Goal: Task Accomplishment & Management: Use online tool/utility

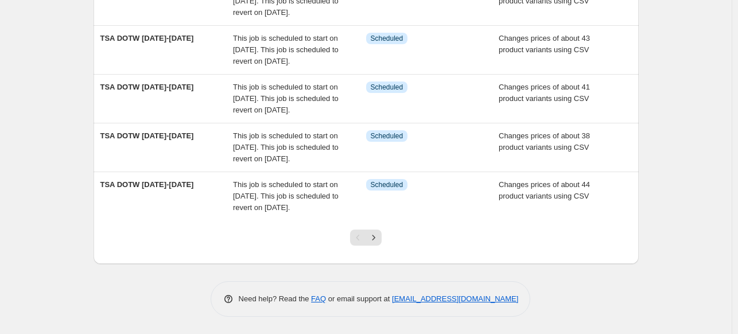
scroll to position [459, 0]
click at [377, 243] on icon "Next" at bounding box center [373, 237] width 11 height 11
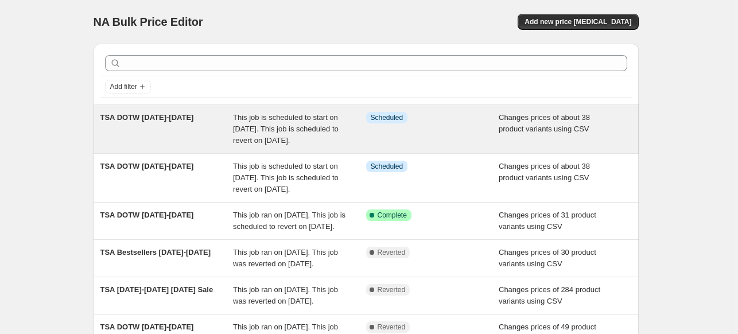
scroll to position [115, 0]
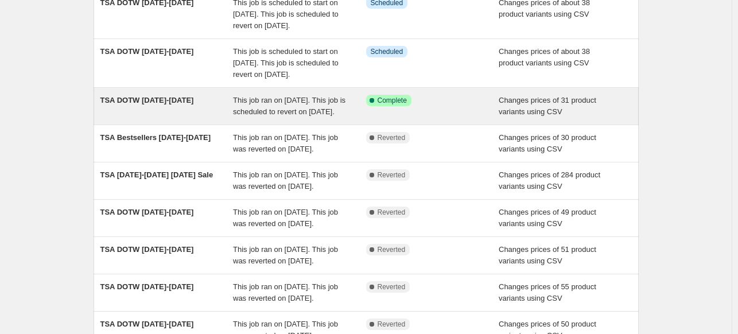
click at [306, 116] on span "This job ran on [DATE]. This job is scheduled to revert on [DATE]." at bounding box center [289, 106] width 112 height 20
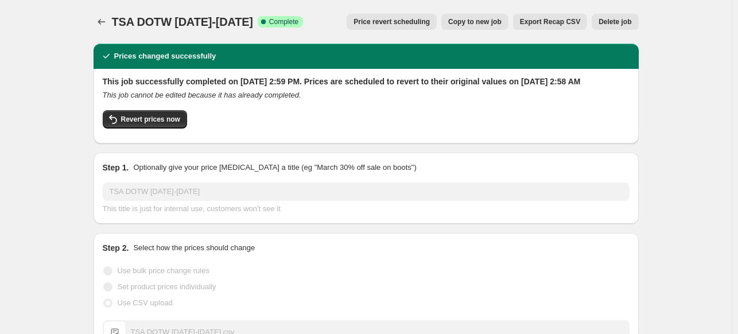
click at [489, 18] on span "Copy to new job" at bounding box center [474, 21] width 53 height 9
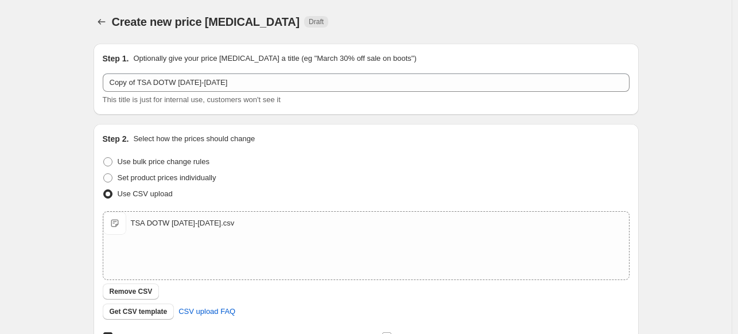
scroll to position [262, 0]
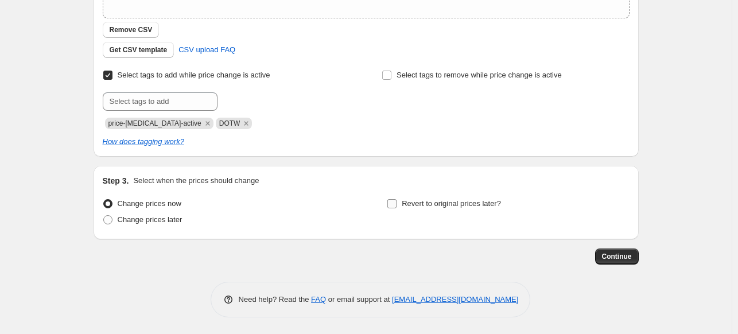
click at [397, 204] on input "Revert to original prices later?" at bounding box center [391, 203] width 9 height 9
checkbox input "true"
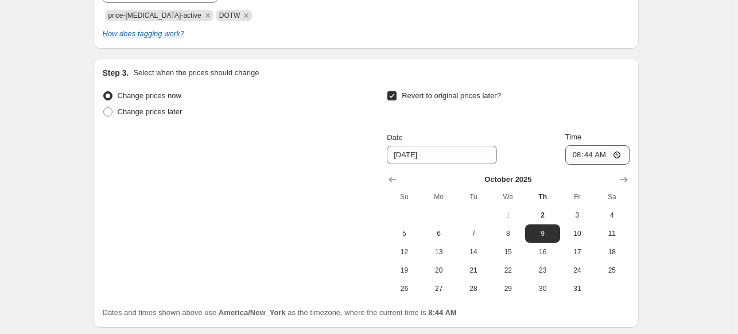
scroll to position [376, 0]
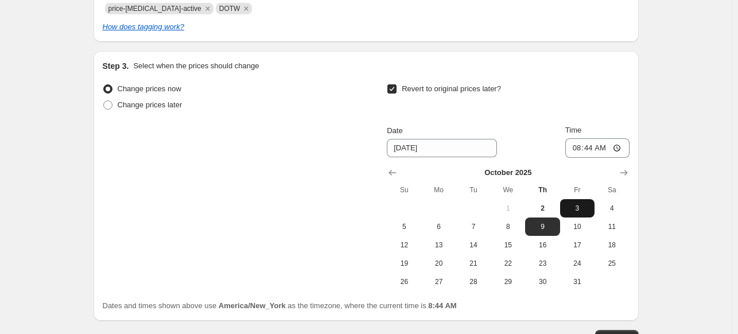
click at [579, 205] on span "3" at bounding box center [577, 208] width 25 height 9
type input "[DATE]"
click at [620, 147] on input "08:44" at bounding box center [597, 148] width 64 height 20
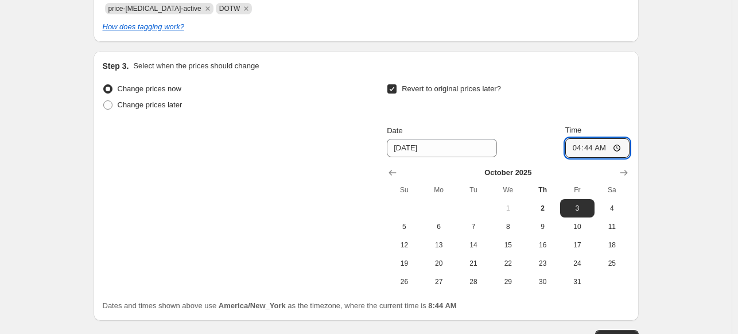
type input "04:44"
click at [583, 92] on div "Revert to original prices later?" at bounding box center [508, 98] width 242 height 34
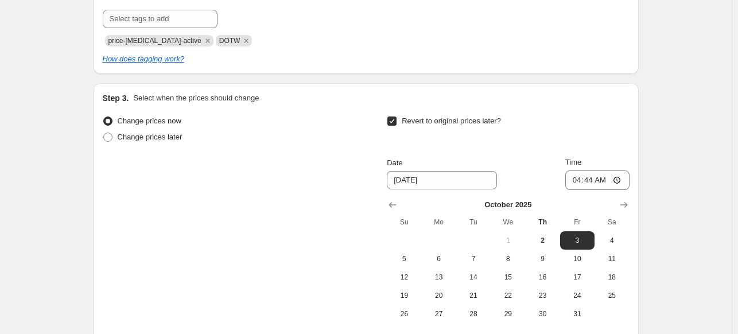
scroll to position [458, 0]
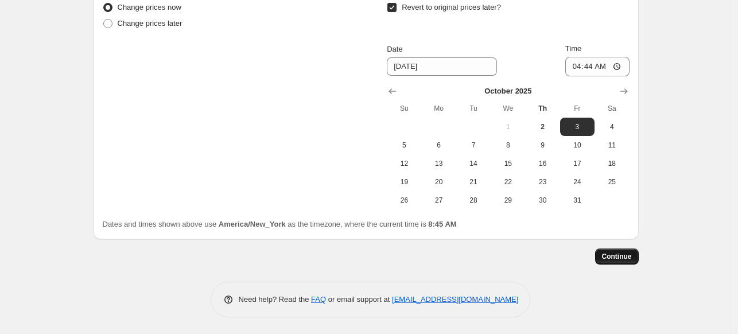
click at [616, 258] on span "Continue" at bounding box center [617, 256] width 30 height 9
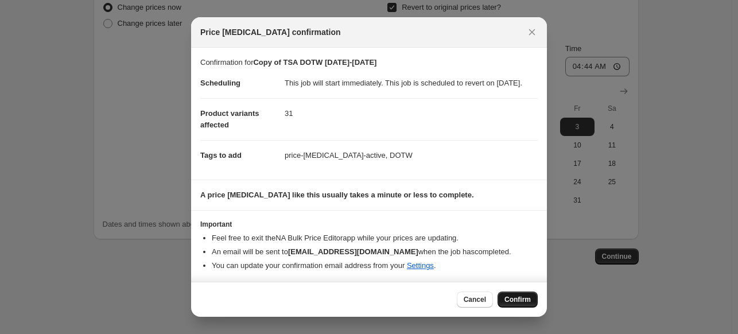
click at [526, 302] on span "Confirm" at bounding box center [517, 299] width 26 height 9
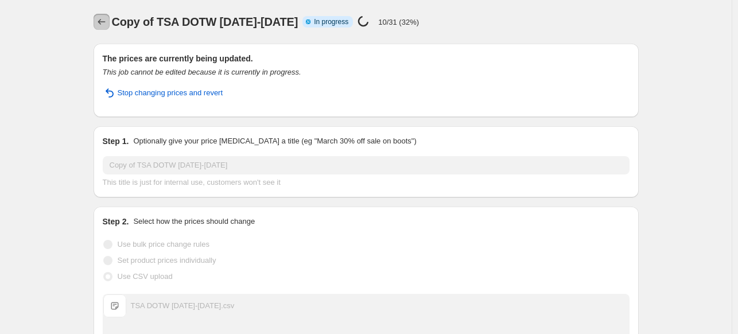
click at [104, 18] on icon "Price change jobs" at bounding box center [101, 21] width 11 height 11
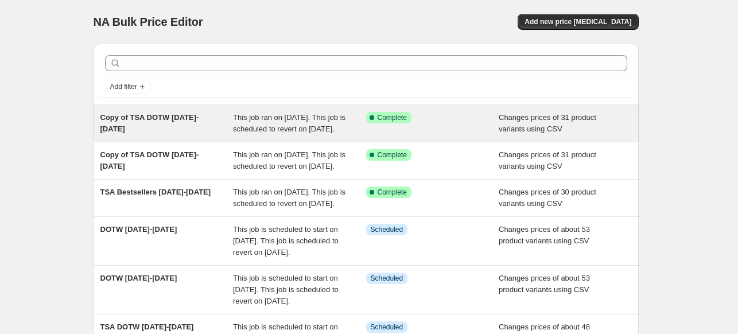
click at [294, 132] on span "This job ran on [DATE]. This job is scheduled to revert on [DATE]." at bounding box center [289, 123] width 112 height 20
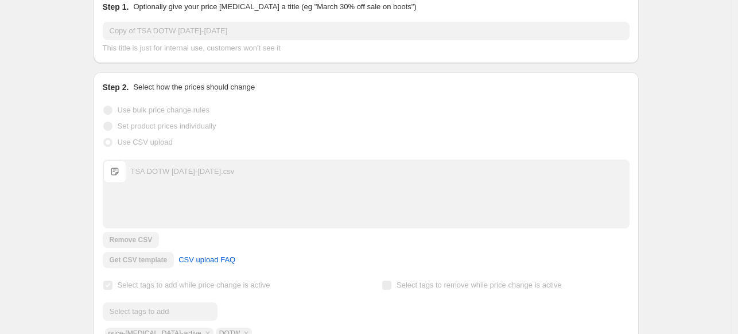
scroll to position [115, 0]
